Goal: Task Accomplishment & Management: Manage account settings

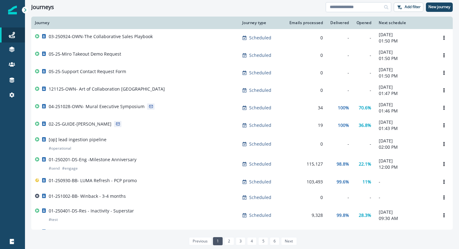
click at [337, 7] on input at bounding box center [358, 7] width 66 height 10
type input "*******"
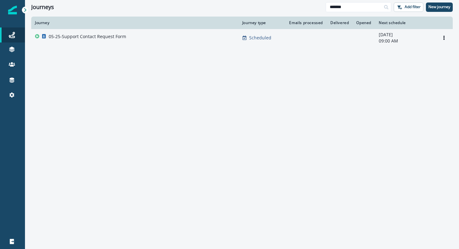
click at [108, 37] on p "05-25-Support Contact Request Form" at bounding box center [87, 36] width 77 height 6
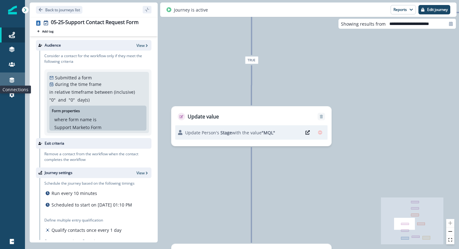
click at [12, 81] on icon at bounding box center [12, 80] width 5 height 5
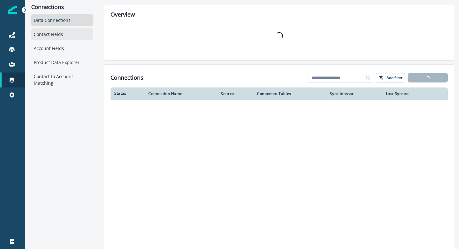
click at [60, 34] on div "Contact Fields" at bounding box center [62, 34] width 62 height 12
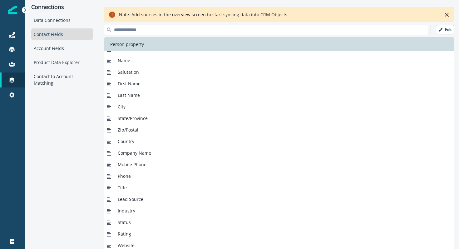
scroll to position [19, 0]
click at [59, 22] on div "Data Connections" at bounding box center [62, 20] width 62 height 12
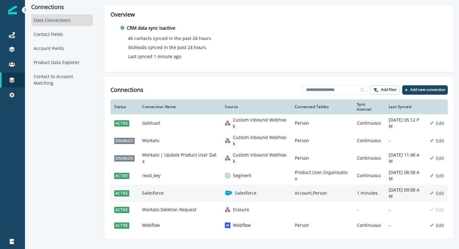
click at [158, 192] on td "Salesforce" at bounding box center [179, 192] width 83 height 17
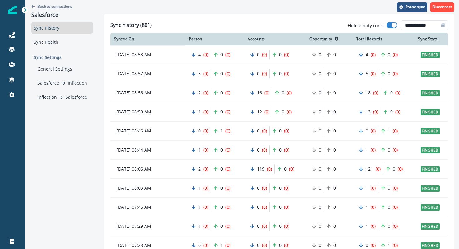
click at [55, 5] on p "Back to connections" at bounding box center [54, 6] width 35 height 5
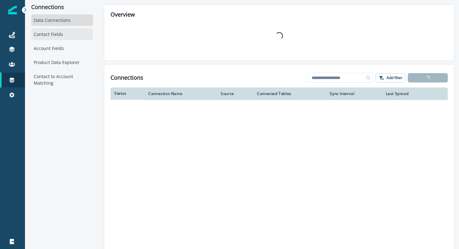
click at [52, 38] on div "Contact Fields" at bounding box center [62, 34] width 62 height 12
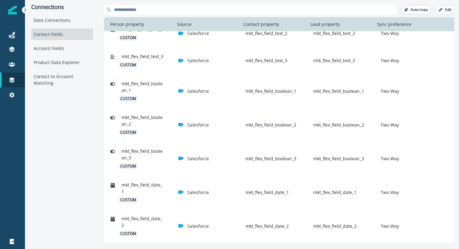
scroll to position [267, 0]
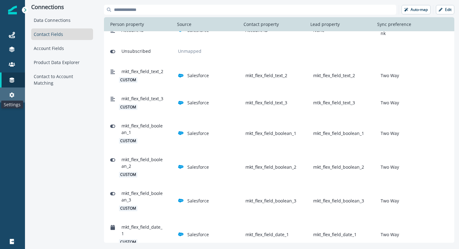
click at [13, 94] on icon at bounding box center [11, 94] width 5 height 5
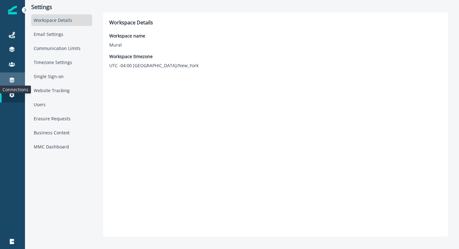
click at [9, 81] on icon at bounding box center [12, 80] width 6 height 6
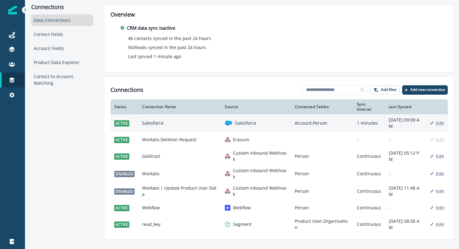
click at [147, 126] on td "Salesforce" at bounding box center [179, 122] width 83 height 17
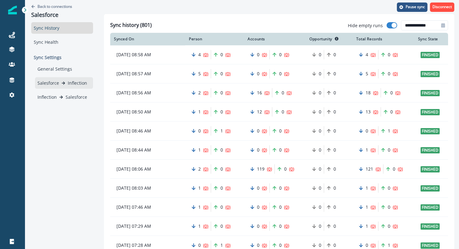
click at [65, 83] on div "Salesforce Inflection" at bounding box center [63, 83] width 53 height 7
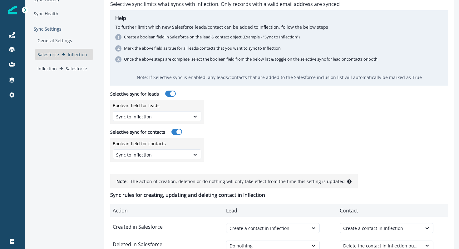
scroll to position [49, 0]
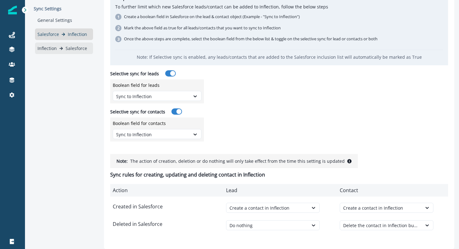
click at [61, 45] on div "Inflection Salesforce" at bounding box center [63, 48] width 53 height 7
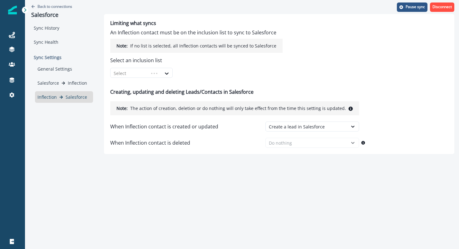
scroll to position [0, 0]
click at [51, 2] on div "Back to connections Salesforce" at bounding box center [62, 11] width 62 height 22
click at [51, 4] on p "Back to connections" at bounding box center [54, 6] width 35 height 5
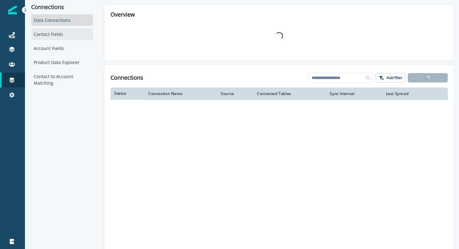
click at [51, 34] on div "Contact Fields" at bounding box center [62, 34] width 62 height 12
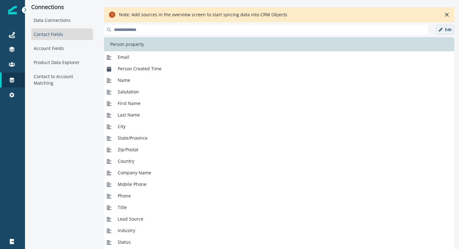
click at [445, 31] on p "Edit" at bounding box center [448, 29] width 7 height 4
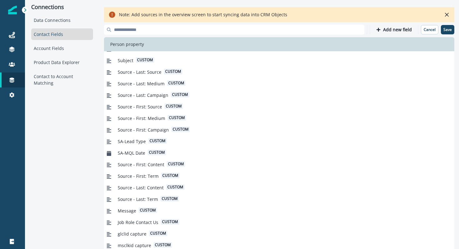
scroll to position [216, 0]
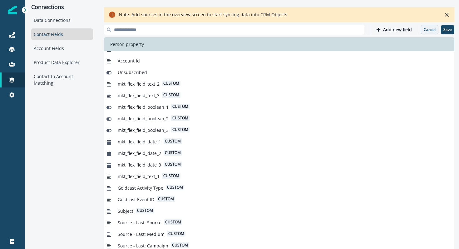
click at [428, 31] on p "Cancel" at bounding box center [429, 29] width 12 height 4
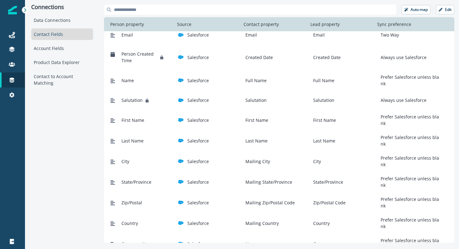
scroll to position [6, 0]
click at [447, 10] on p "Edit" at bounding box center [448, 9] width 7 height 4
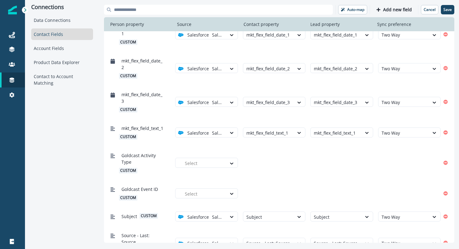
scroll to position [440, 0]
